Goal: Information Seeking & Learning: Understand process/instructions

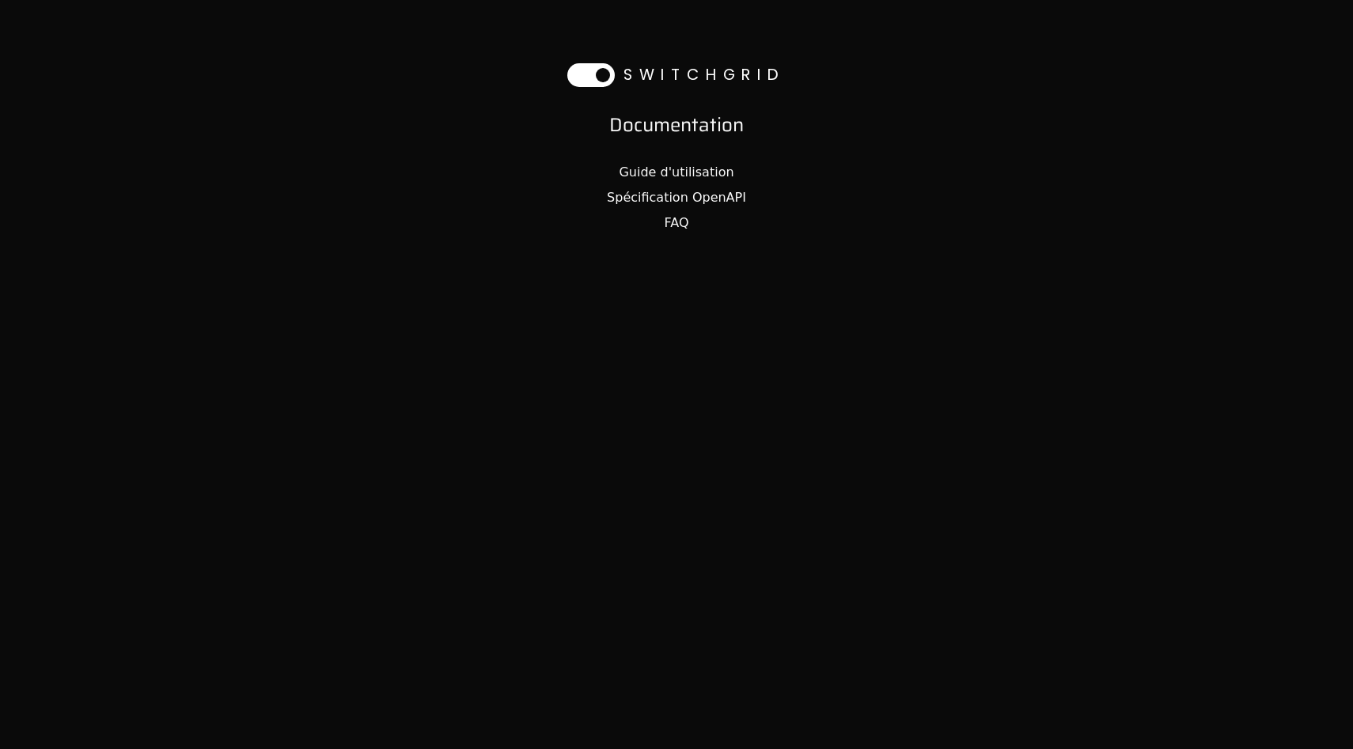
click at [661, 167] on link "Guide d'utilisation" at bounding box center [676, 172] width 115 height 15
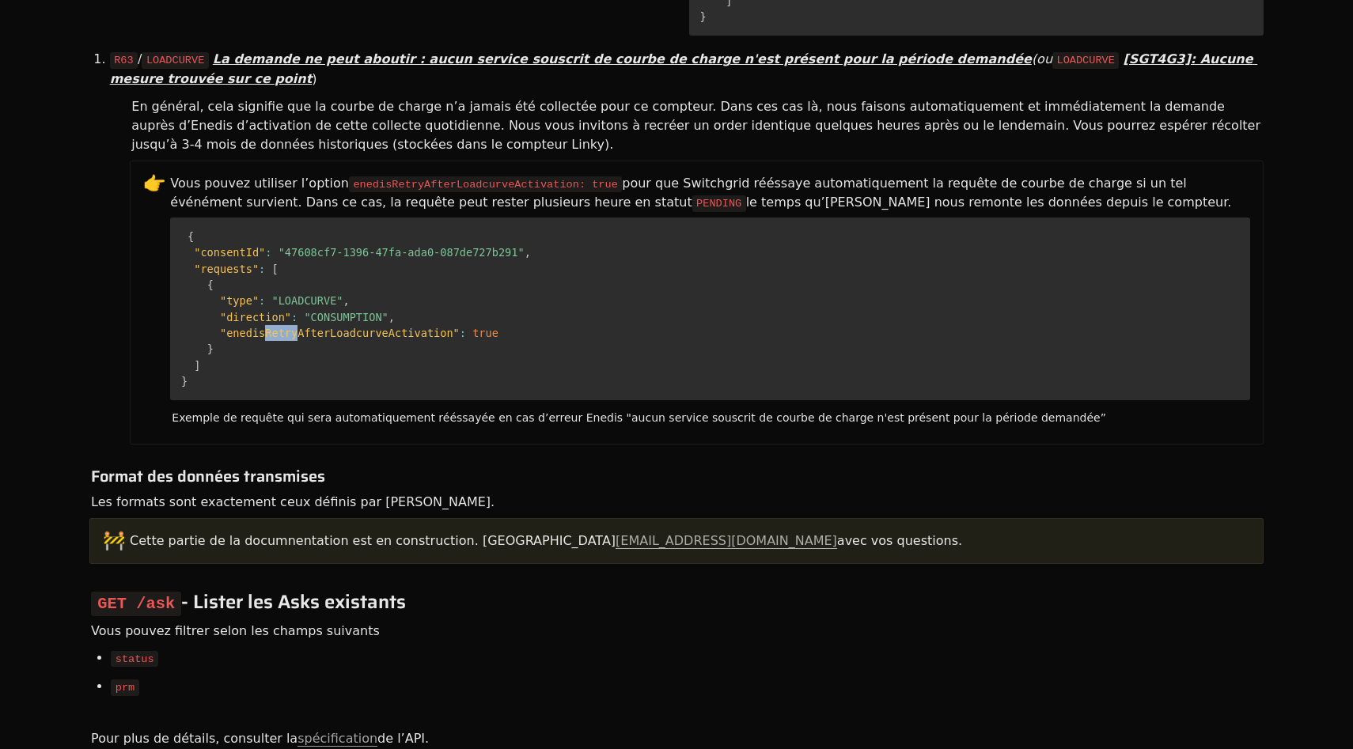
scroll to position [8735, 0]
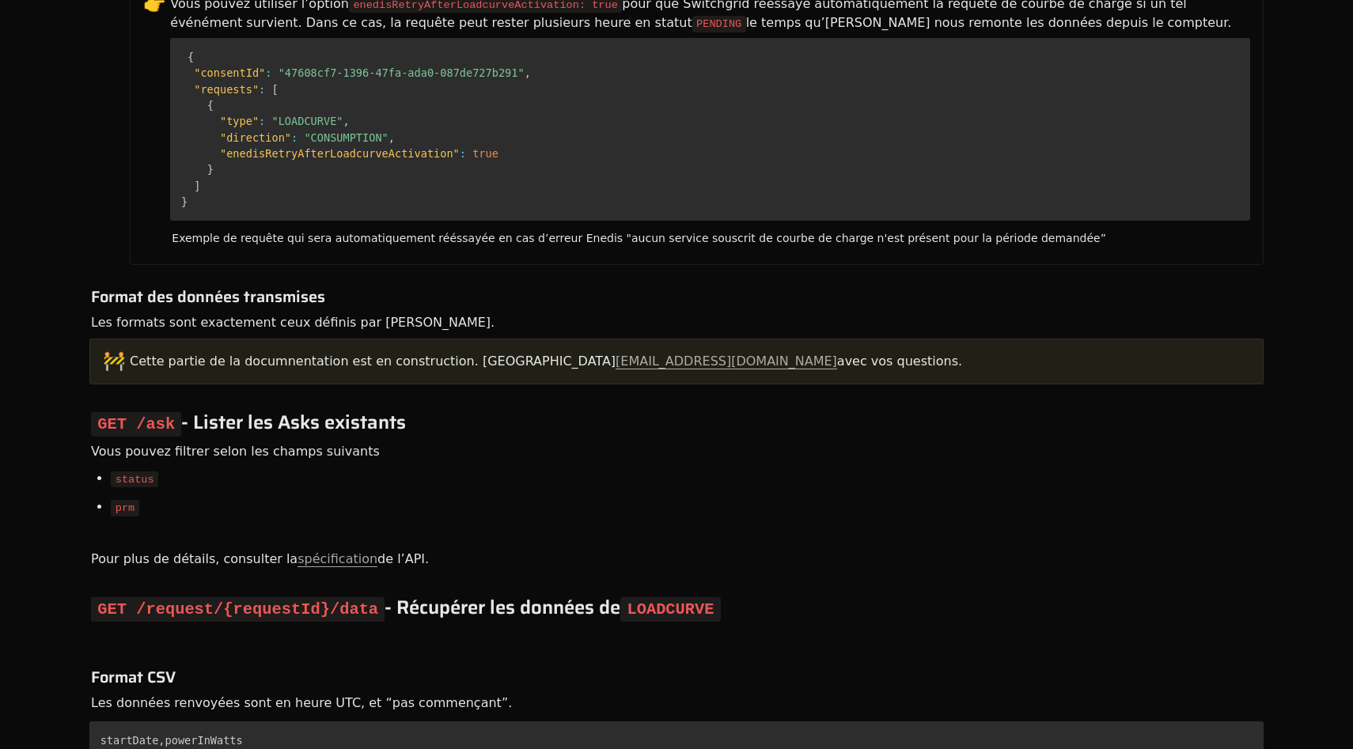
scroll to position [8627, 0]
drag, startPoint x: 237, startPoint y: 379, endPoint x: 322, endPoint y: 379, distance: 84.7
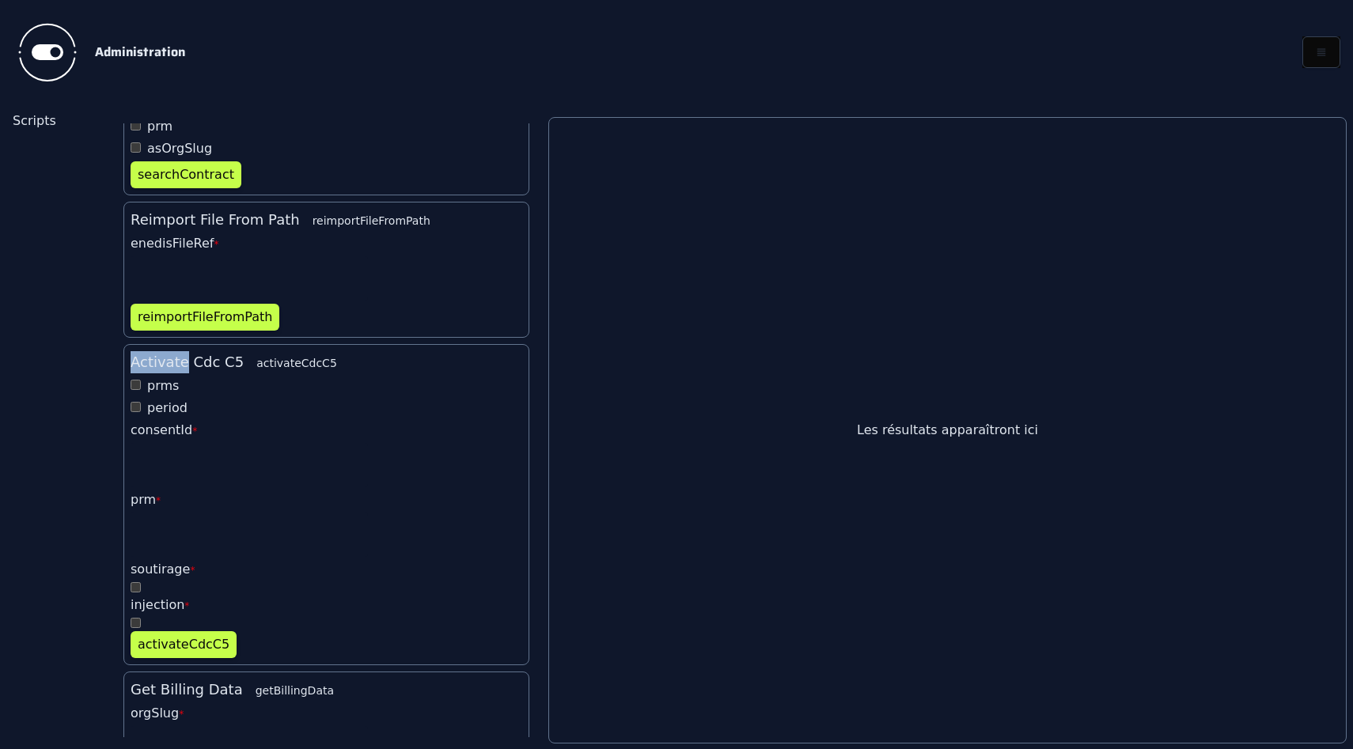
scroll to position [6986, 0]
click at [166, 343] on form "Activate Cdc C5 activateCdcC5 prms period consentId * prm * soutirage * injecti…" at bounding box center [326, 503] width 406 height 321
click at [166, 442] on input "consentId *" at bounding box center [249, 464] width 237 height 44
click at [161, 376] on label "prms" at bounding box center [163, 385] width 32 height 19
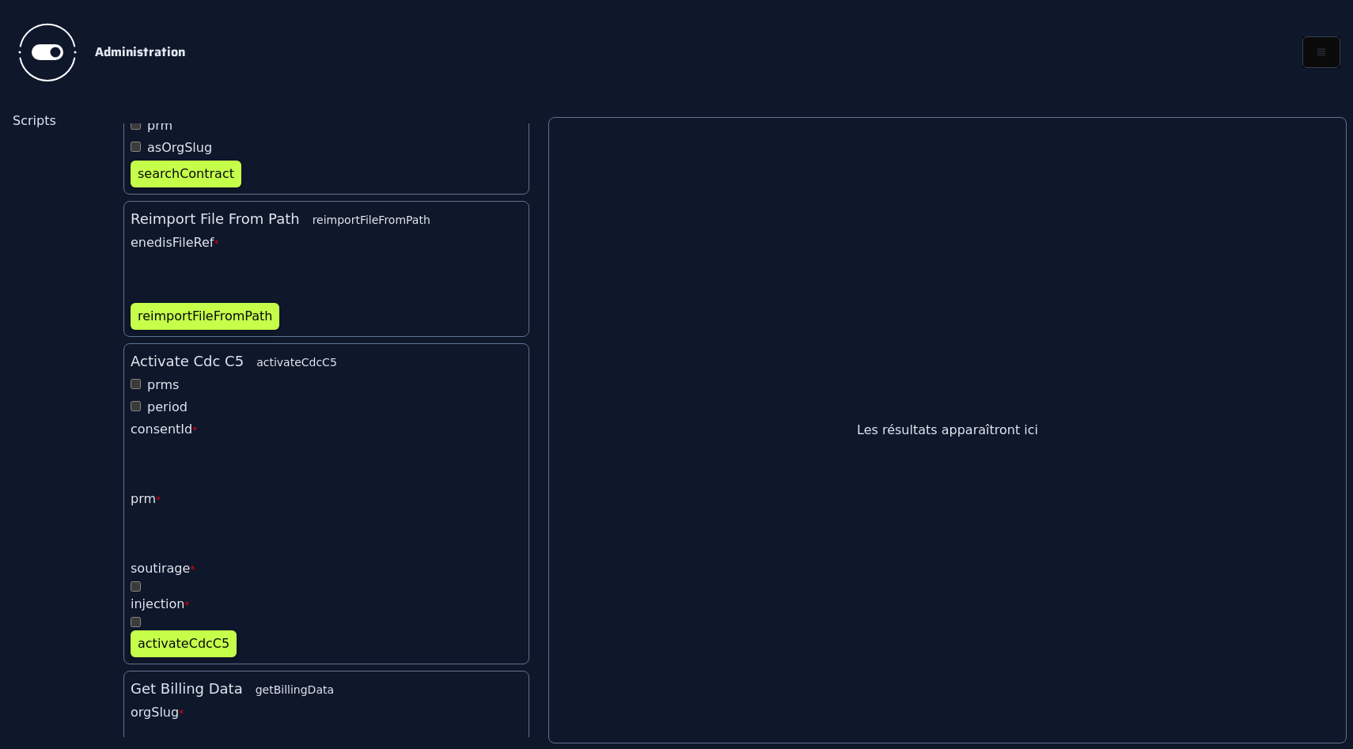
scroll to position [3553, 0]
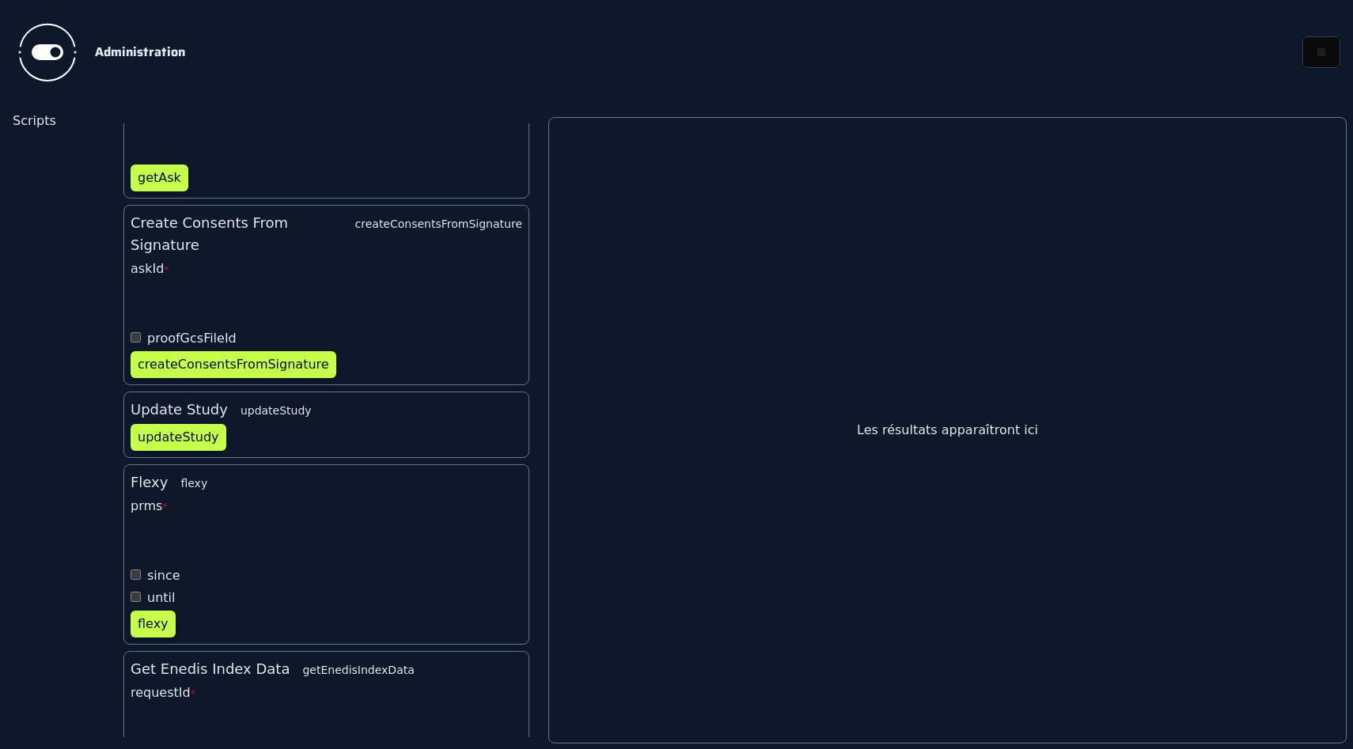
click at [148, 567] on label "since" at bounding box center [163, 576] width 33 height 19
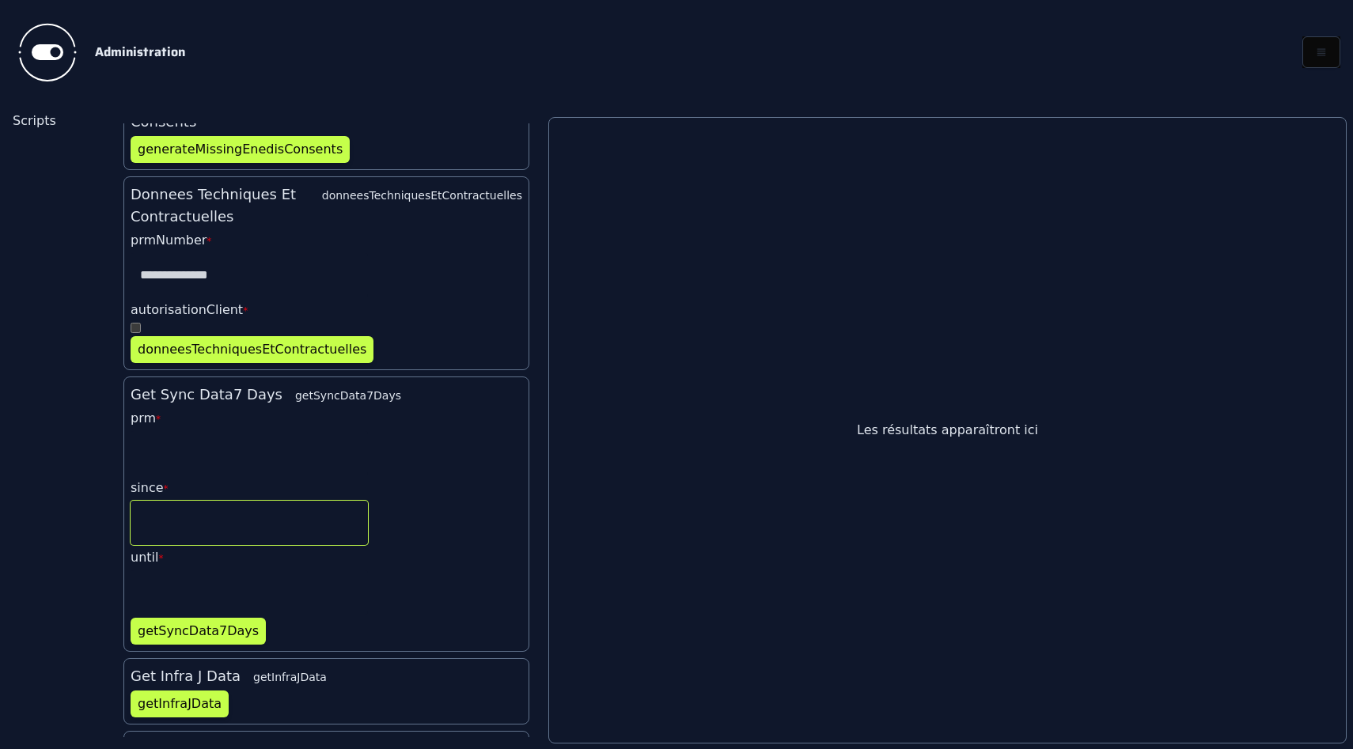
scroll to position [8571, 0]
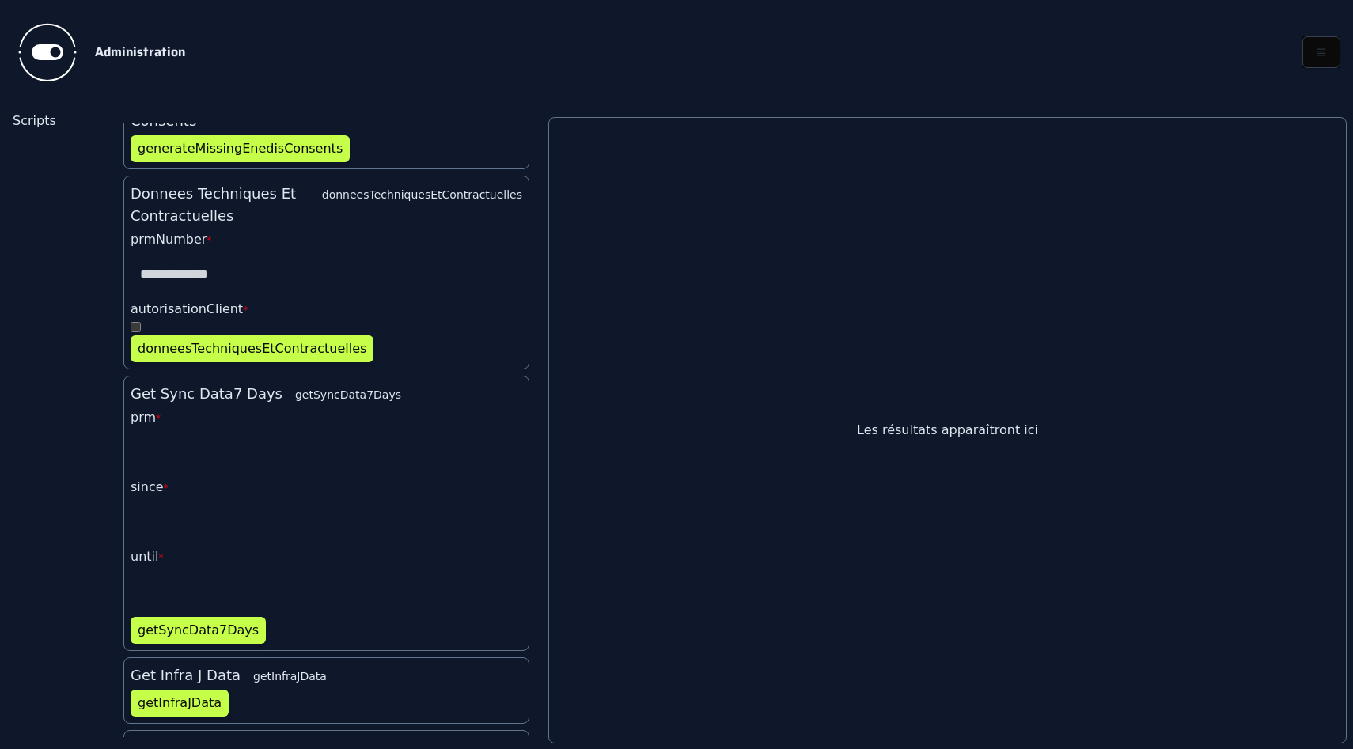
click at [158, 552] on span "*" at bounding box center [160, 557] width 5 height 11
click at [155, 570] on input "until *" at bounding box center [249, 592] width 237 height 44
click at [165, 430] on input "prm *" at bounding box center [249, 452] width 237 height 44
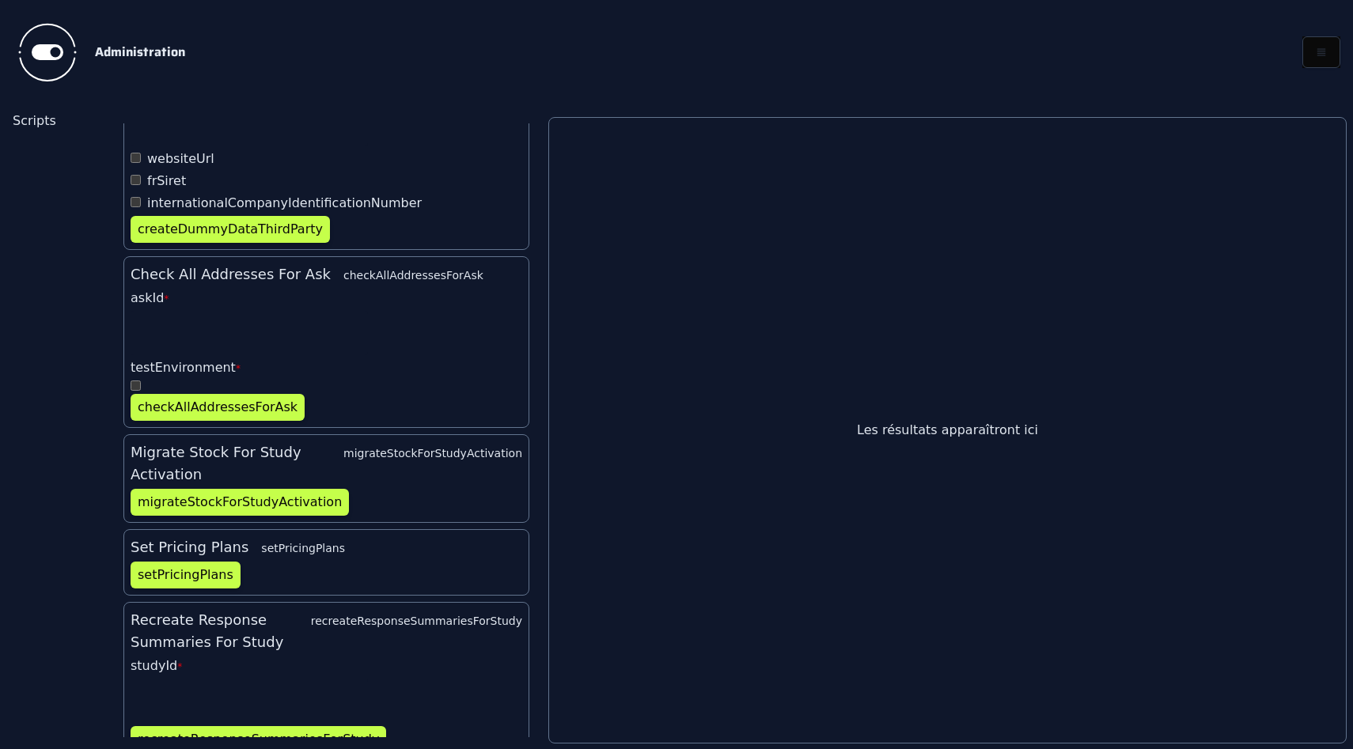
scroll to position [6785, 0]
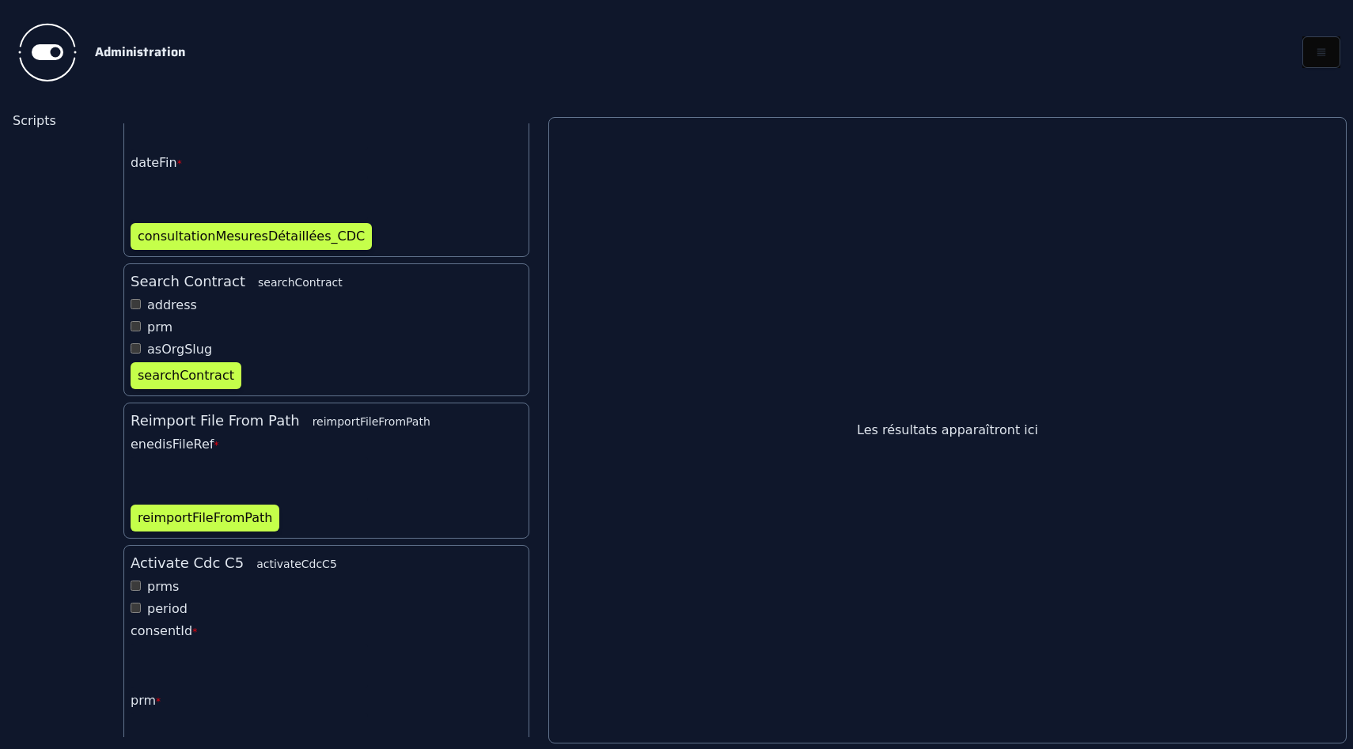
click at [145, 692] on label "prm *" at bounding box center [146, 701] width 30 height 19
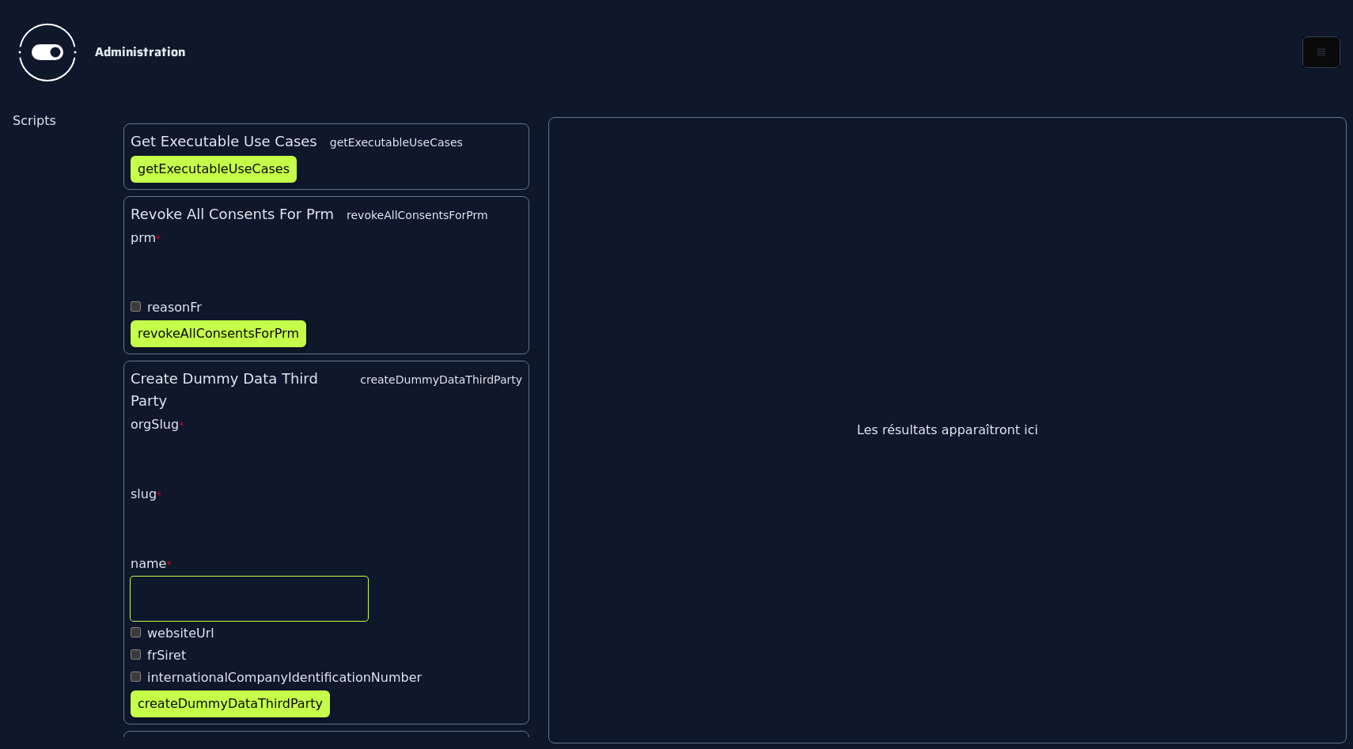
click at [146, 586] on input "name *" at bounding box center [249, 599] width 237 height 44
